Goal: Information Seeking & Learning: Learn about a topic

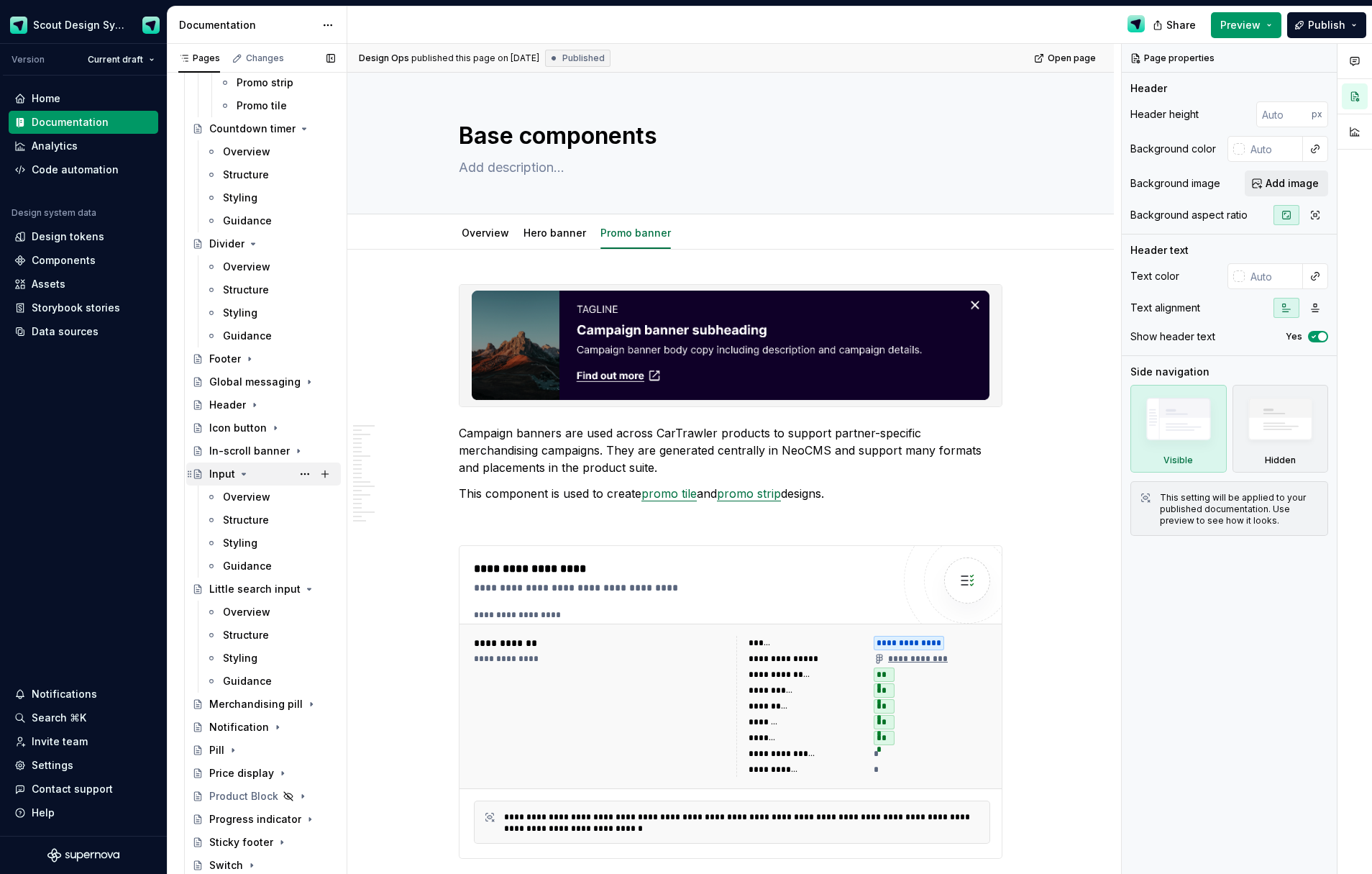
scroll to position [890, 0]
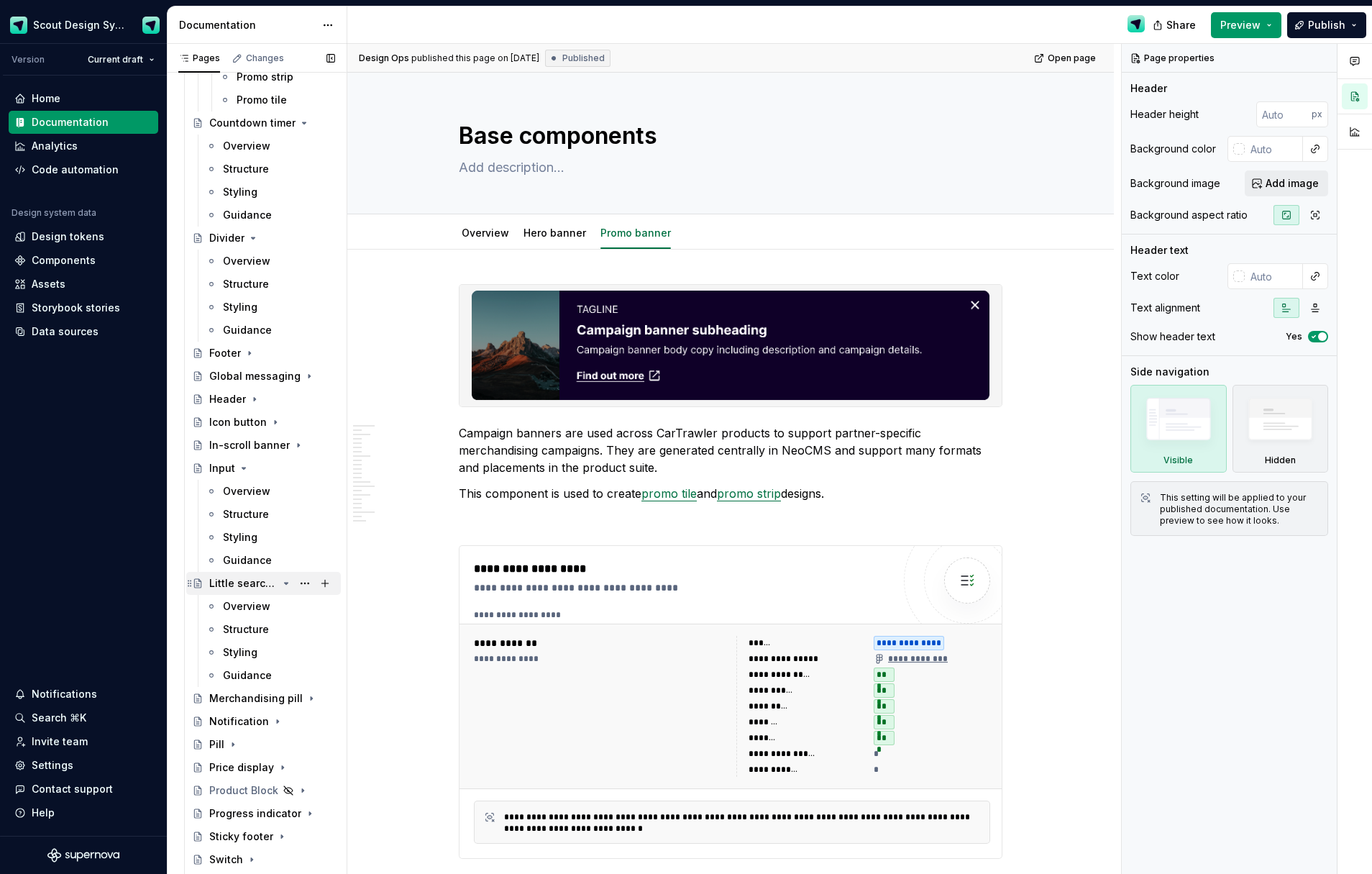
click at [249, 576] on div "Little search input" at bounding box center [243, 583] width 69 height 14
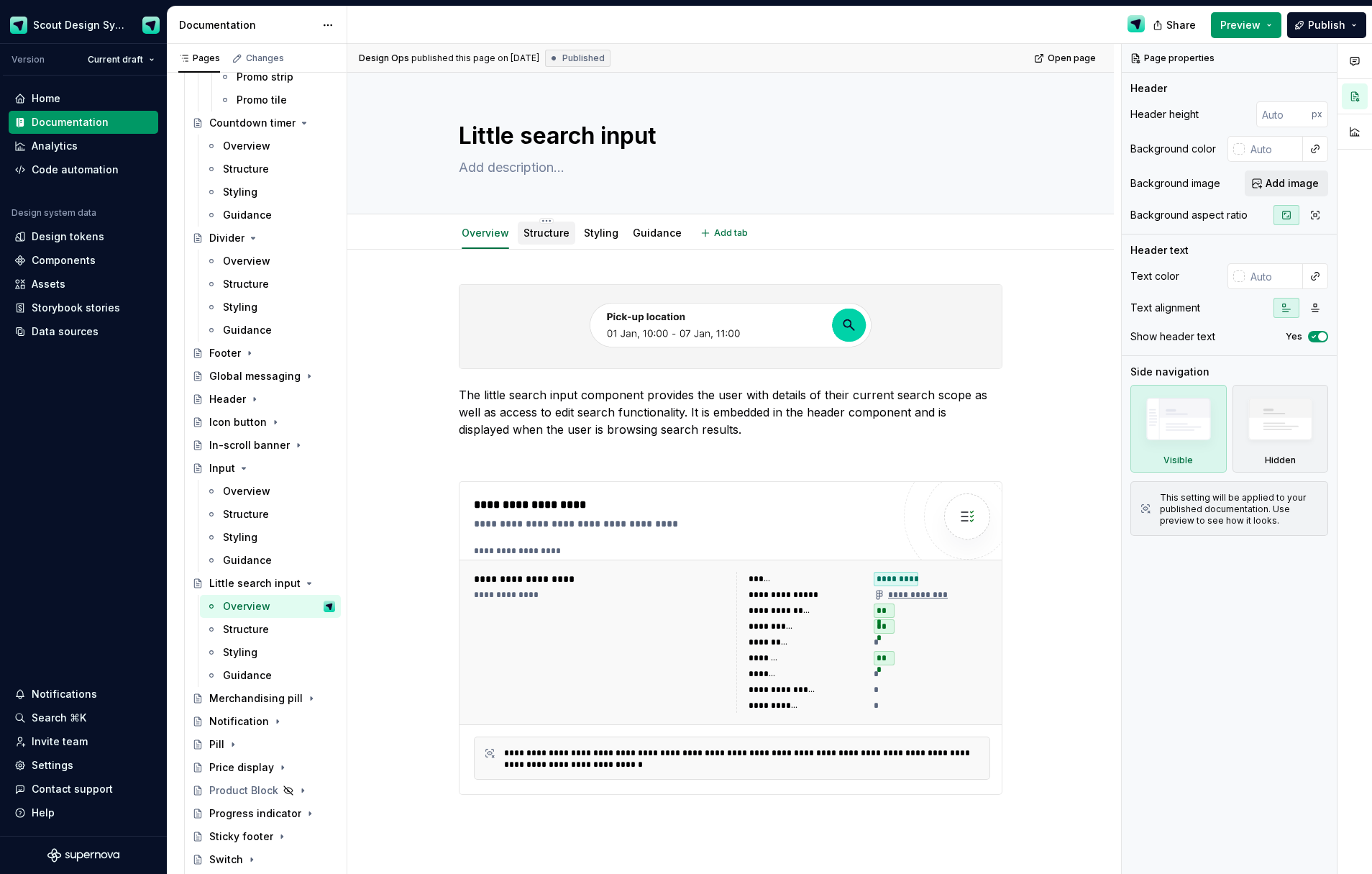
click at [547, 243] on div "Structure" at bounding box center [546, 233] width 57 height 23
click at [548, 238] on div "Structure" at bounding box center [546, 233] width 46 height 14
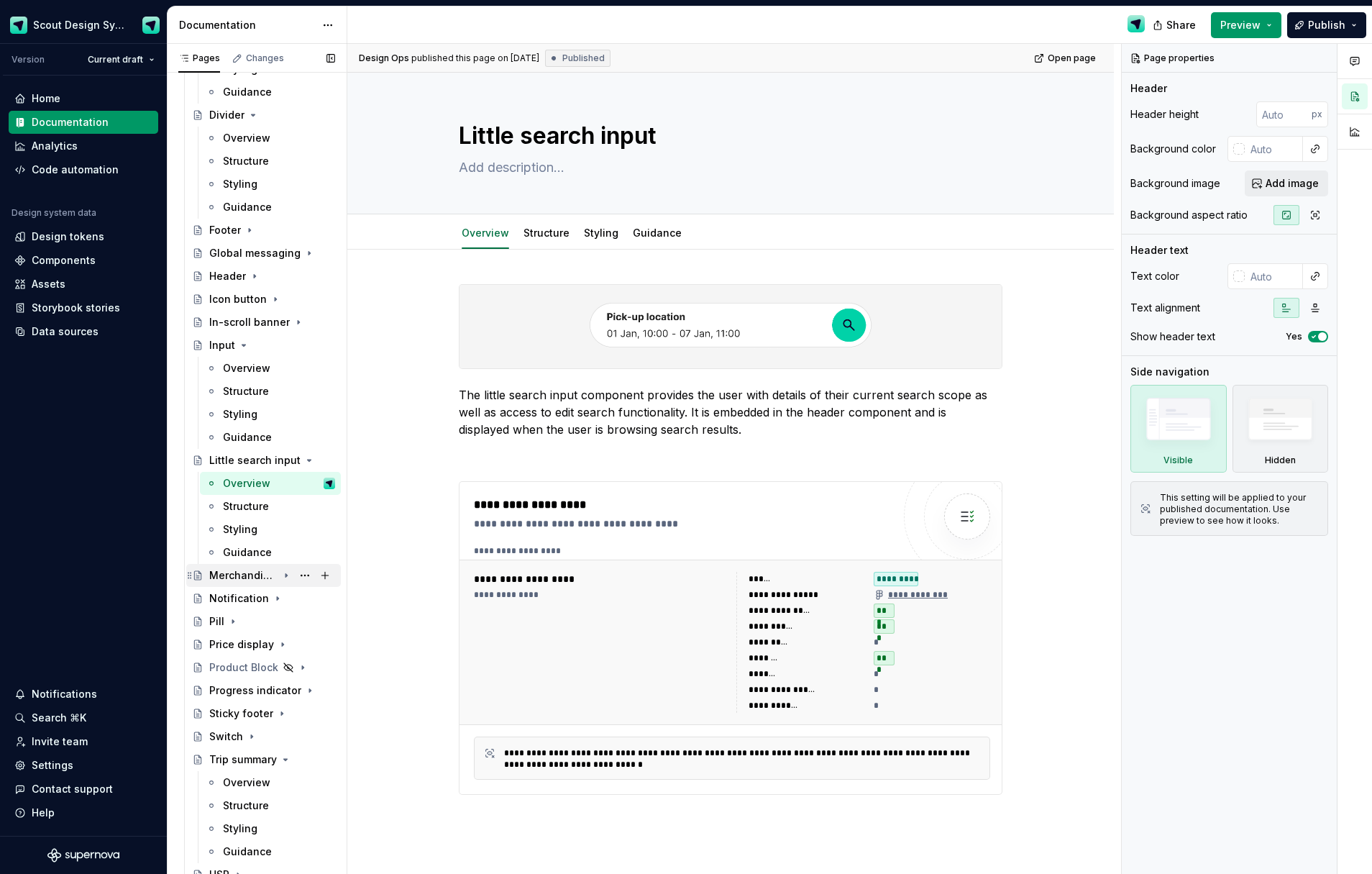
scroll to position [920, 0]
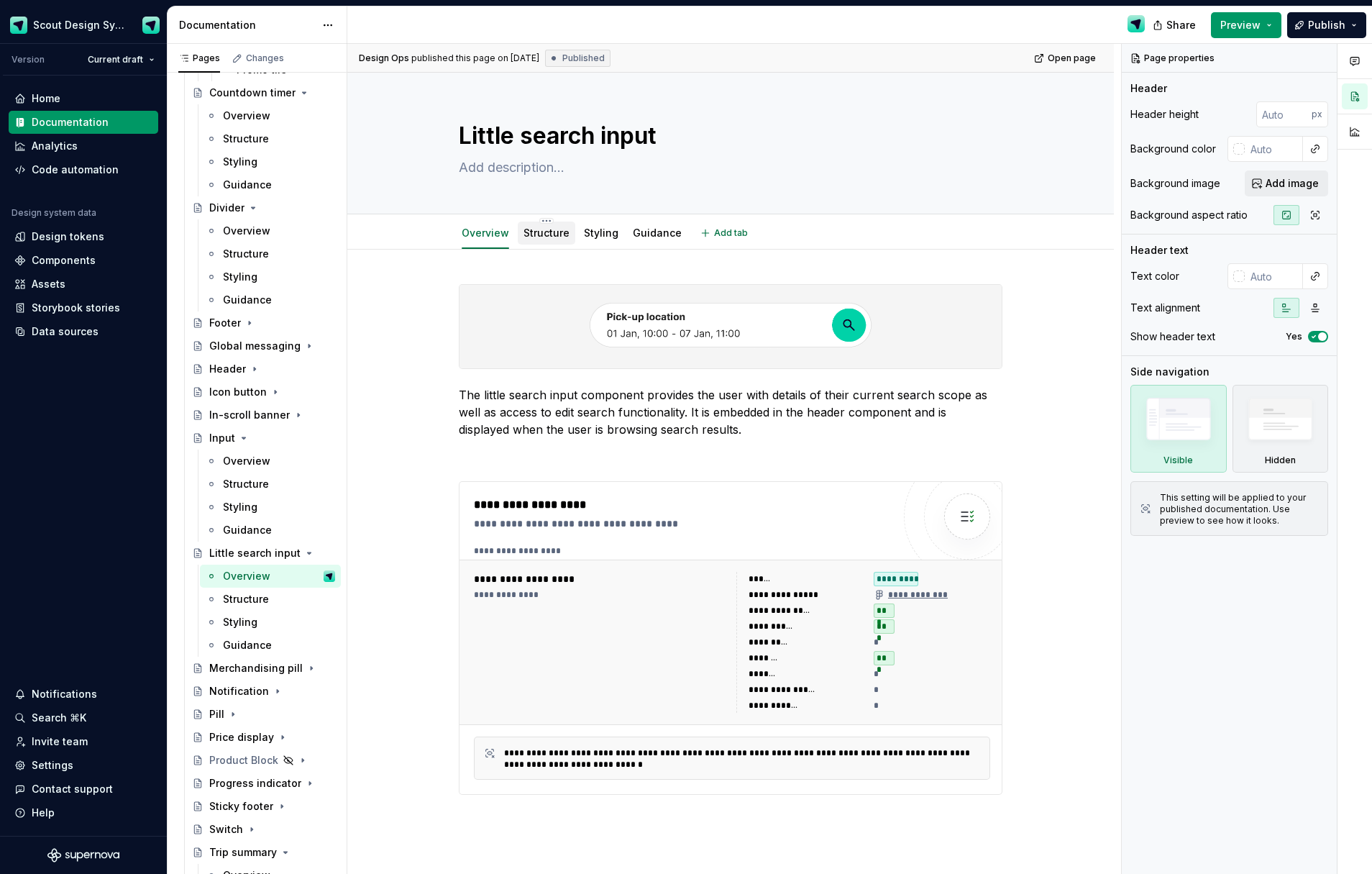
click at [543, 237] on link "Structure" at bounding box center [546, 233] width 46 height 12
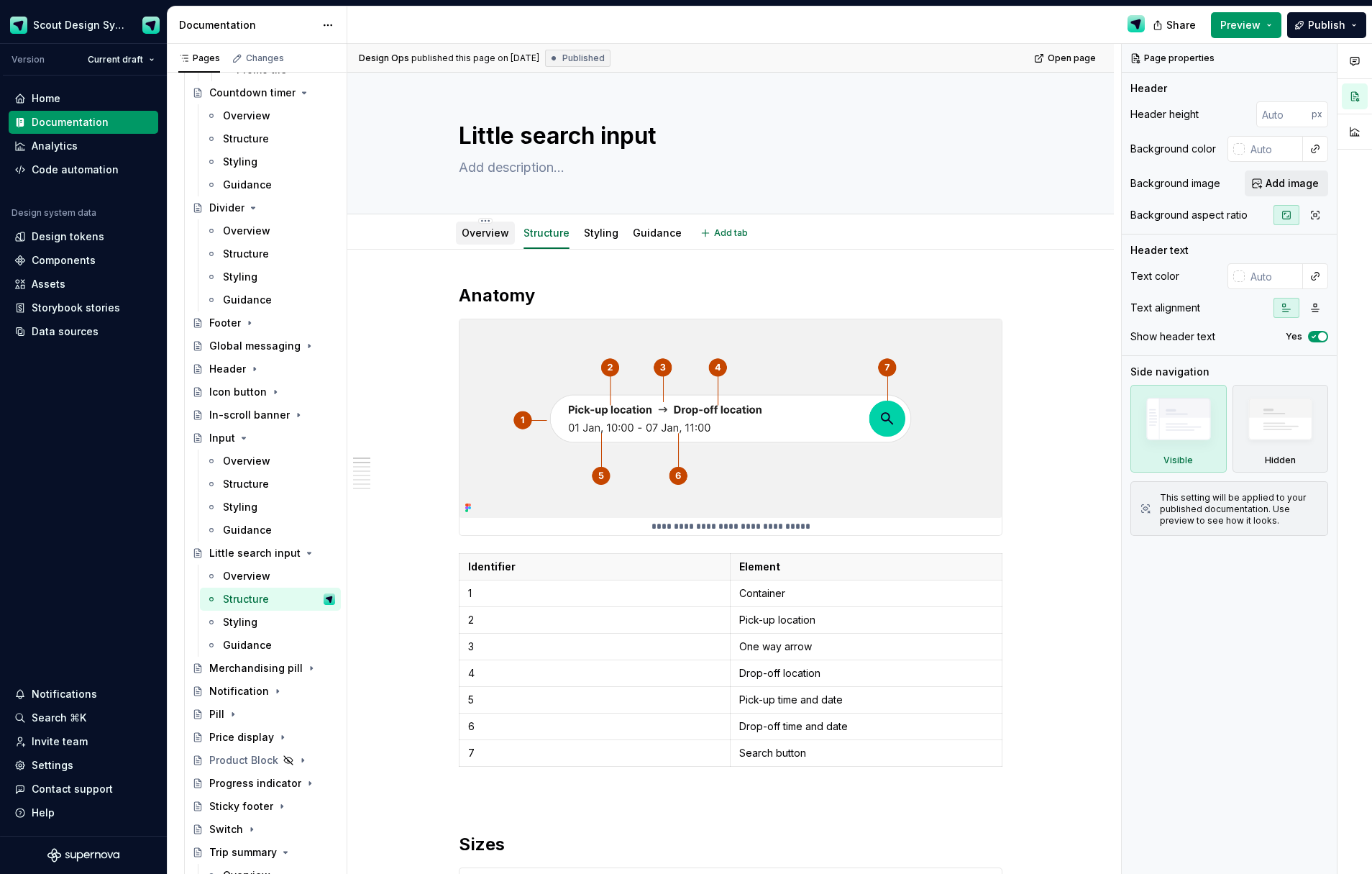
click at [488, 229] on link "Overview" at bounding box center [485, 233] width 47 height 12
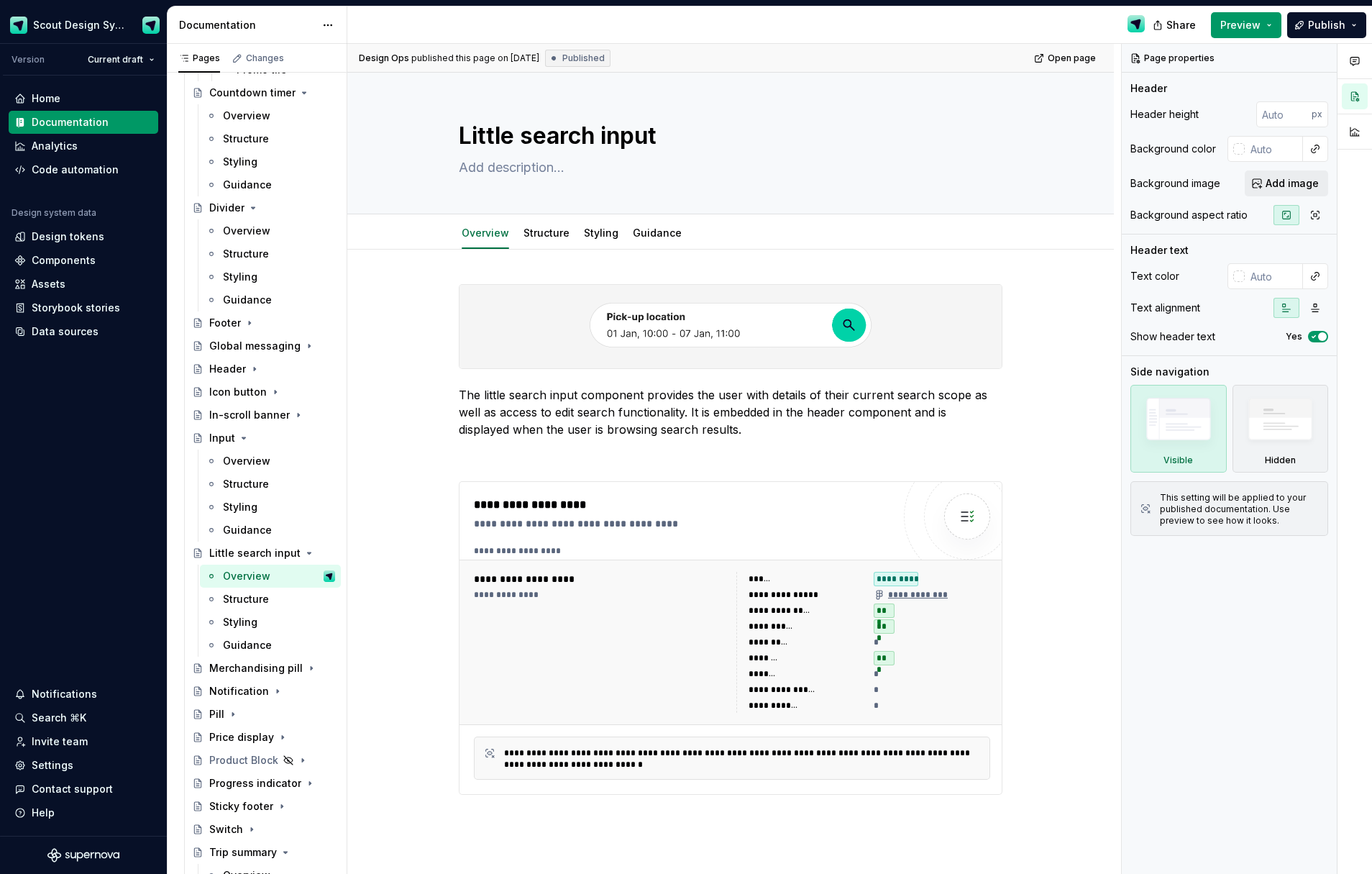
type textarea "*"
